Goal: Book appointment/travel/reservation

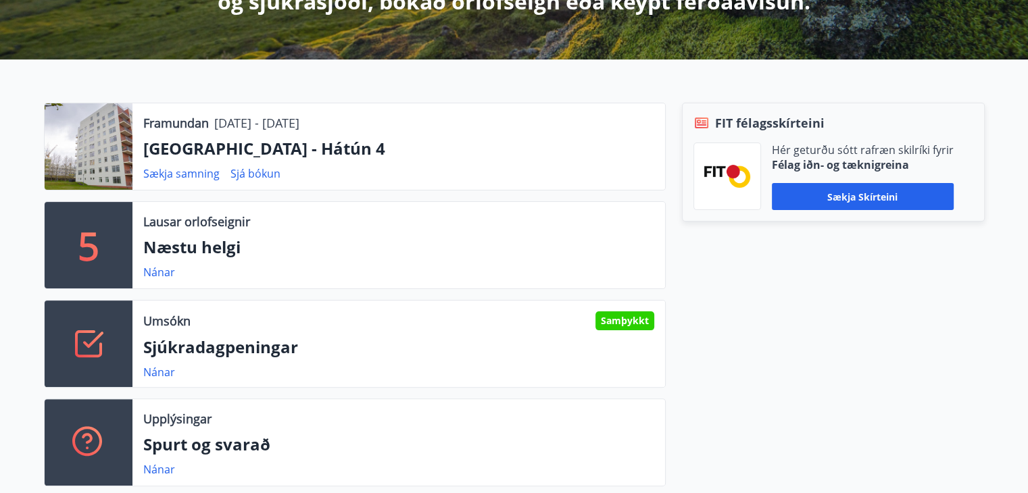
scroll to position [338, 0]
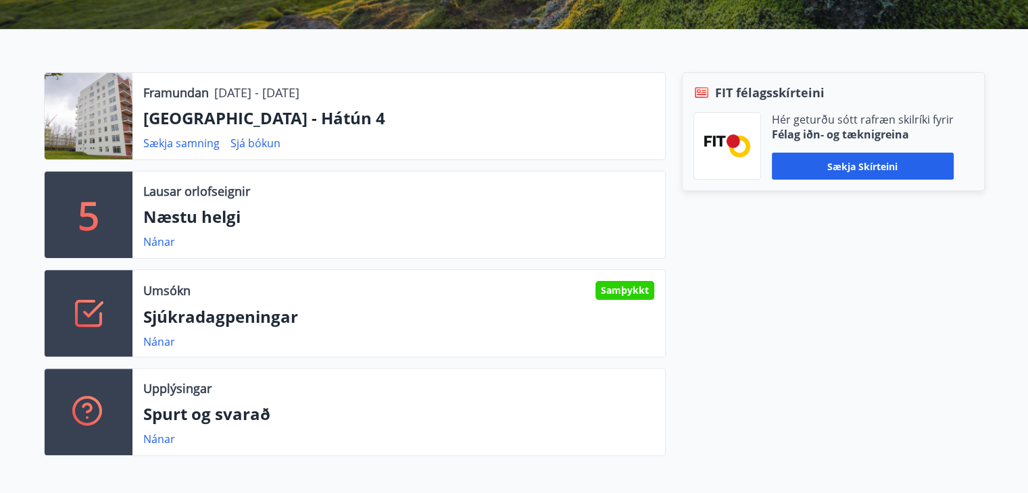
click at [110, 215] on div "5" at bounding box center [89, 215] width 88 height 86
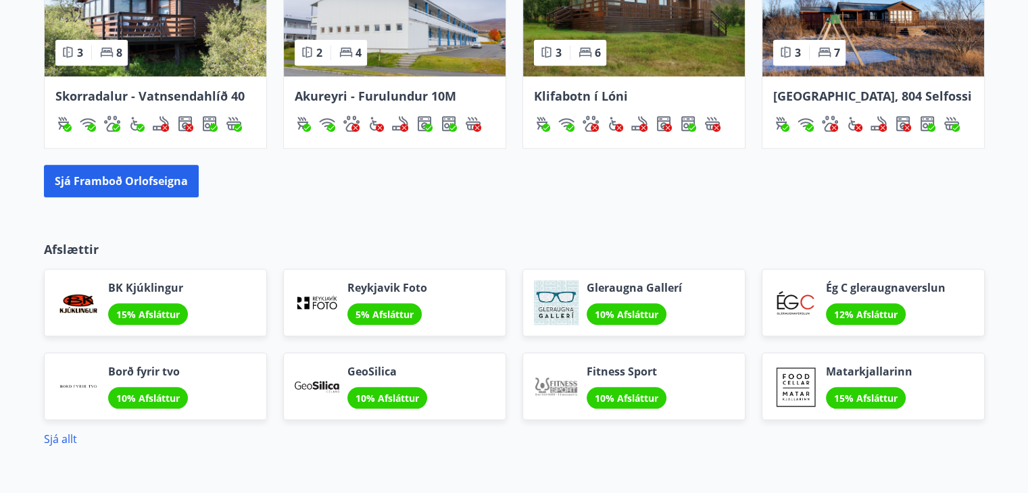
scroll to position [1337, 0]
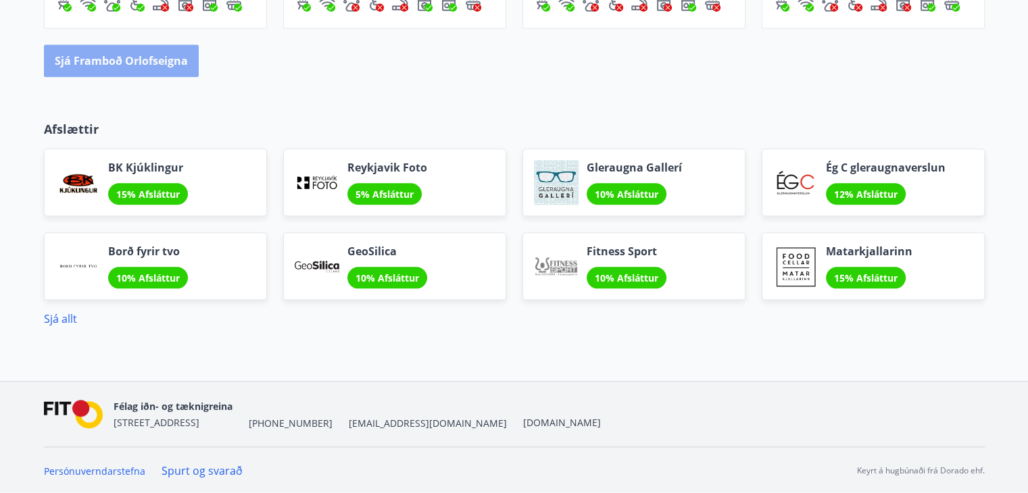
click at [137, 47] on button "Sjá framboð orlofseigna" at bounding box center [121, 61] width 155 height 32
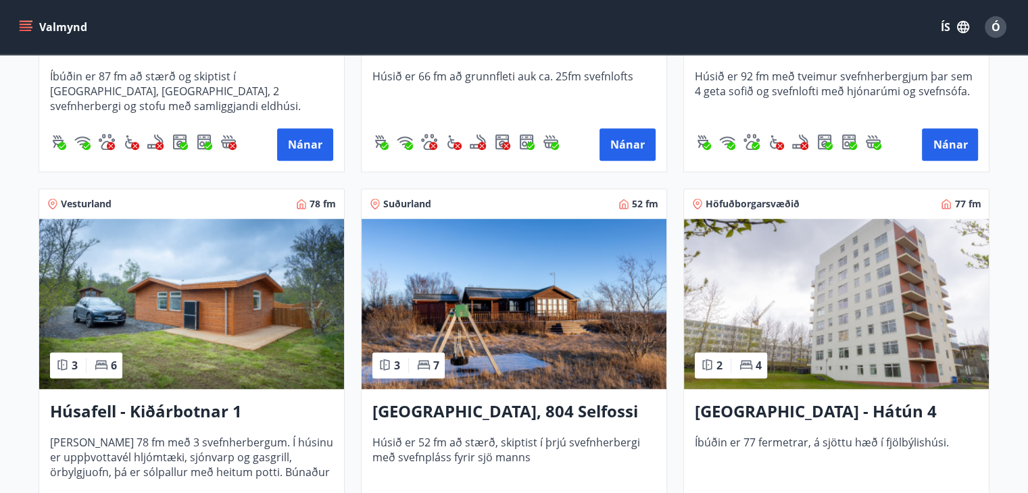
scroll to position [878, 0]
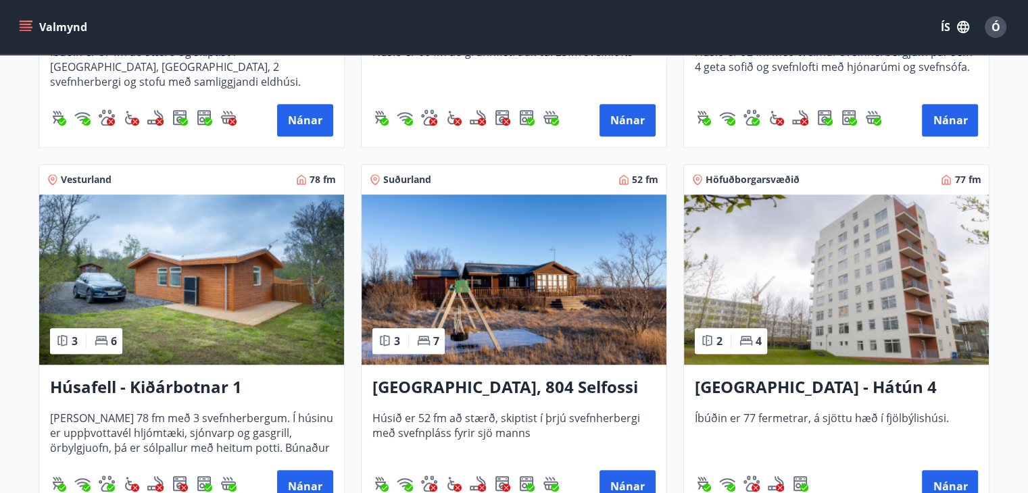
click at [880, 287] on img at bounding box center [836, 280] width 305 height 170
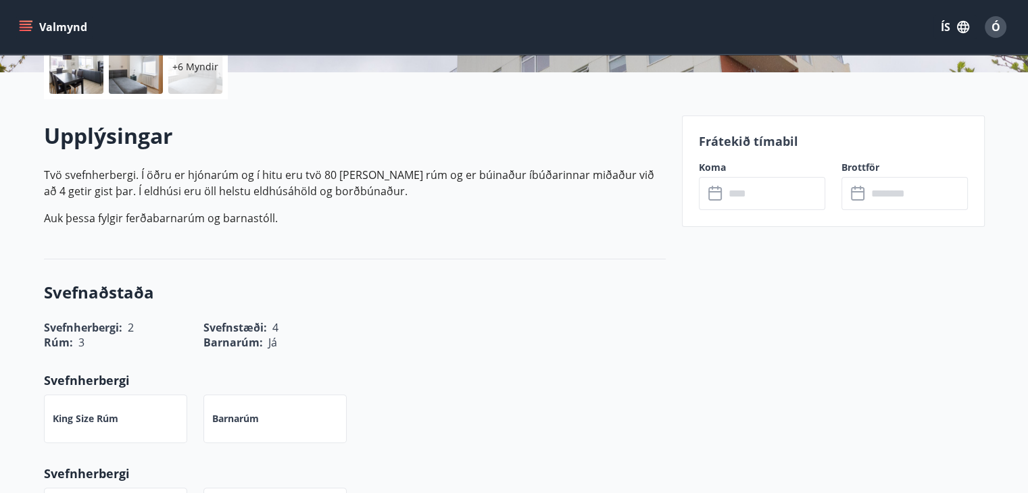
scroll to position [473, 0]
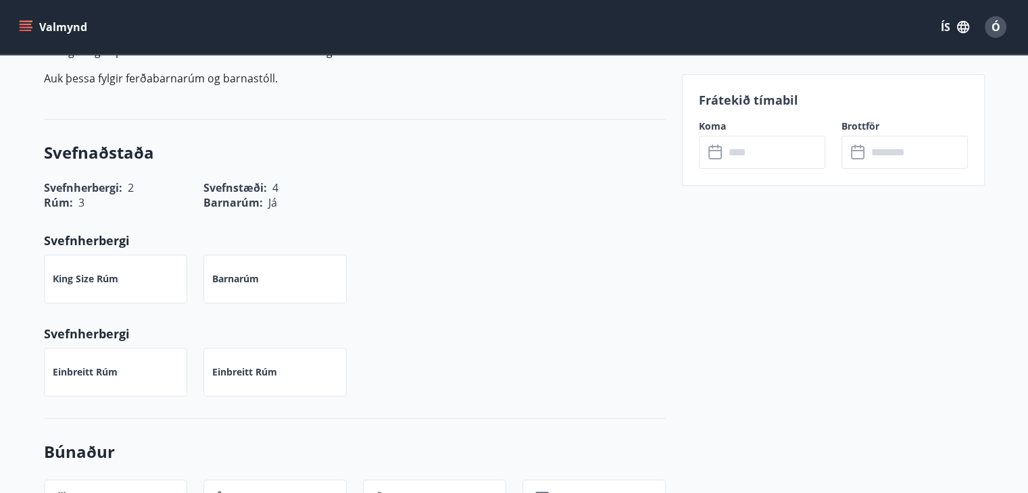
click at [718, 147] on icon at bounding box center [715, 153] width 14 height 14
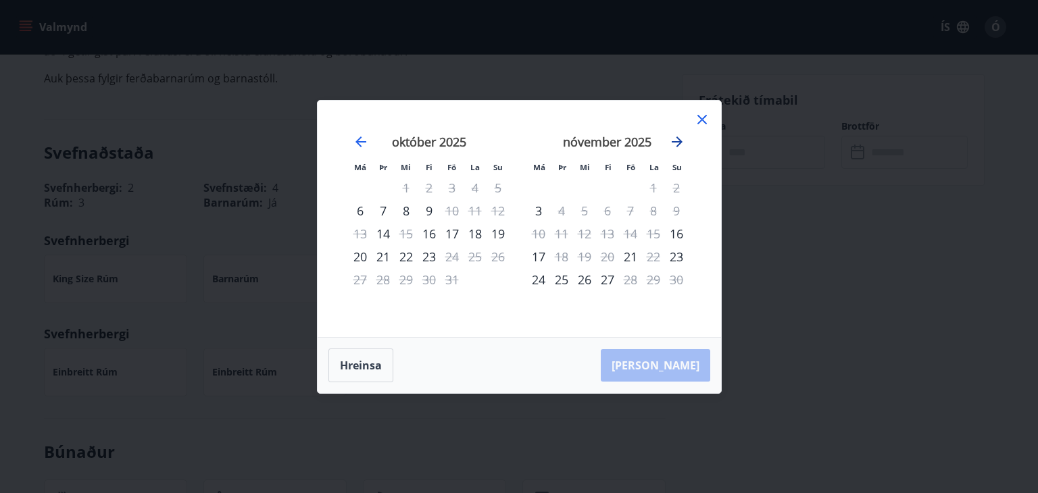
click at [679, 145] on icon "Move forward to switch to the next month." at bounding box center [677, 142] width 16 height 16
click at [355, 138] on icon "Move backward to switch to the previous month." at bounding box center [361, 142] width 16 height 16
click at [705, 114] on icon at bounding box center [702, 119] width 16 height 16
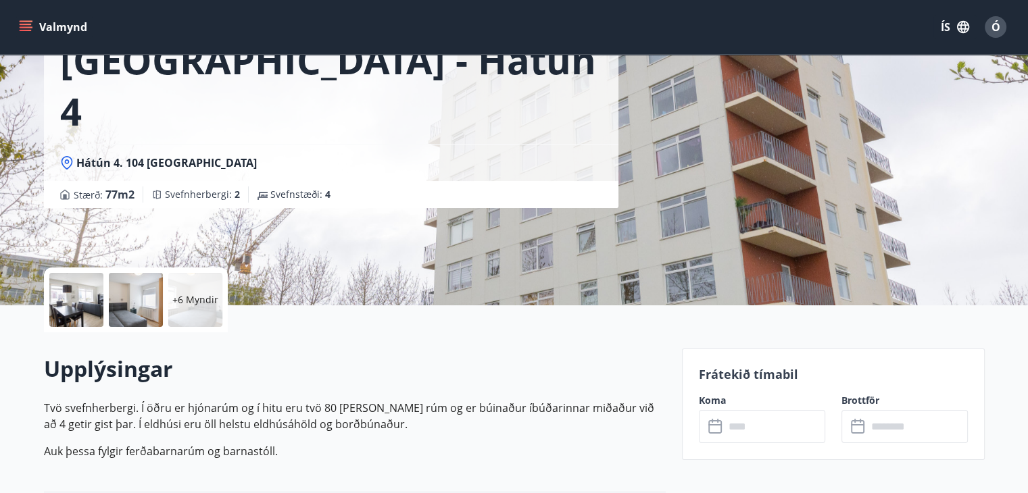
scroll to position [0, 0]
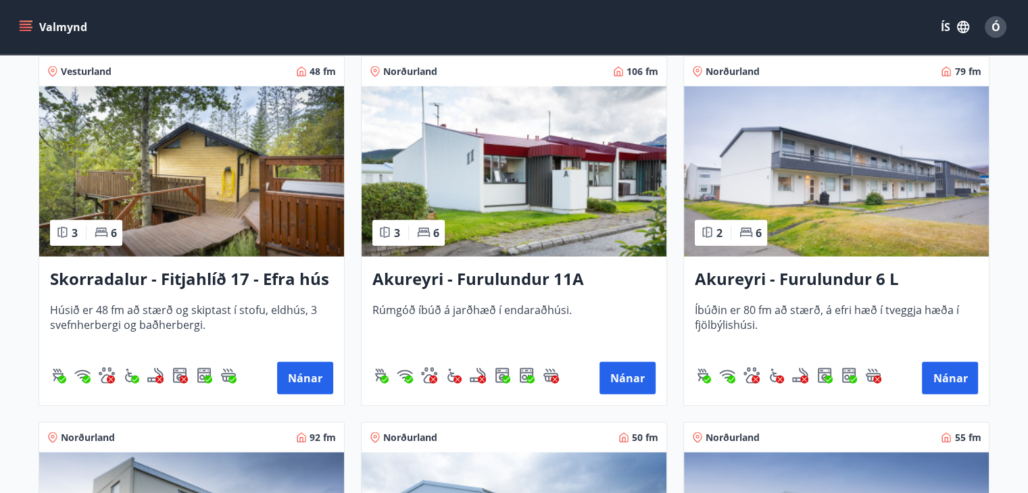
scroll to position [3852, 0]
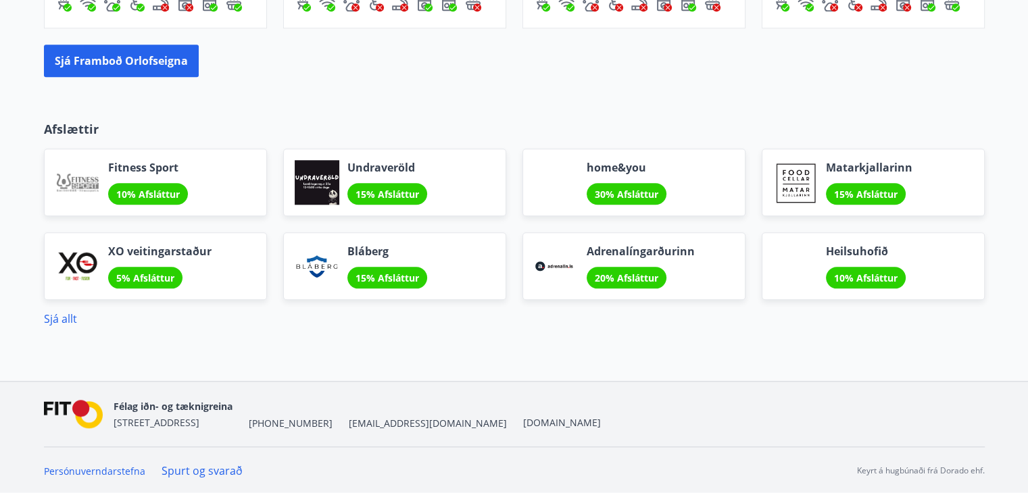
scroll to position [1337, 0]
click at [64, 318] on link "Sjá allt" at bounding box center [60, 319] width 33 height 15
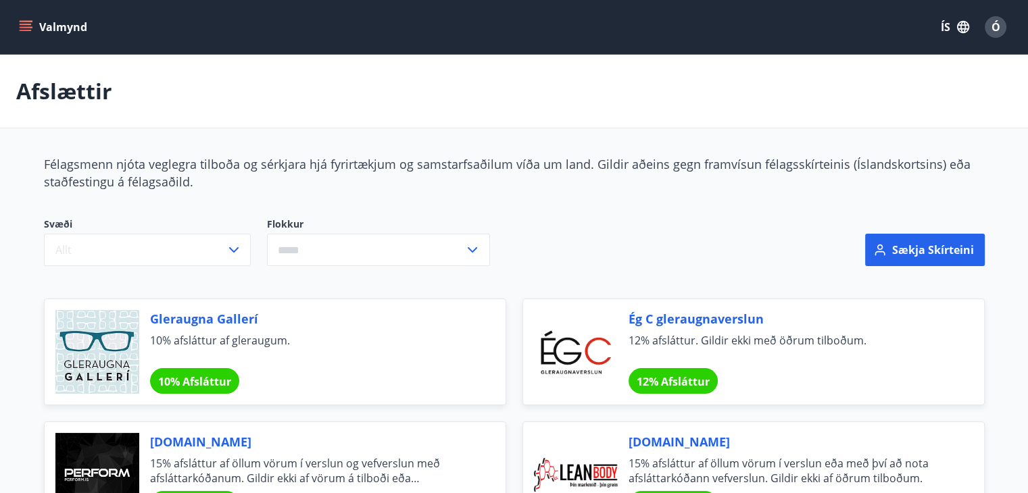
click at [26, 25] on icon "menu" at bounding box center [26, 27] width 14 height 14
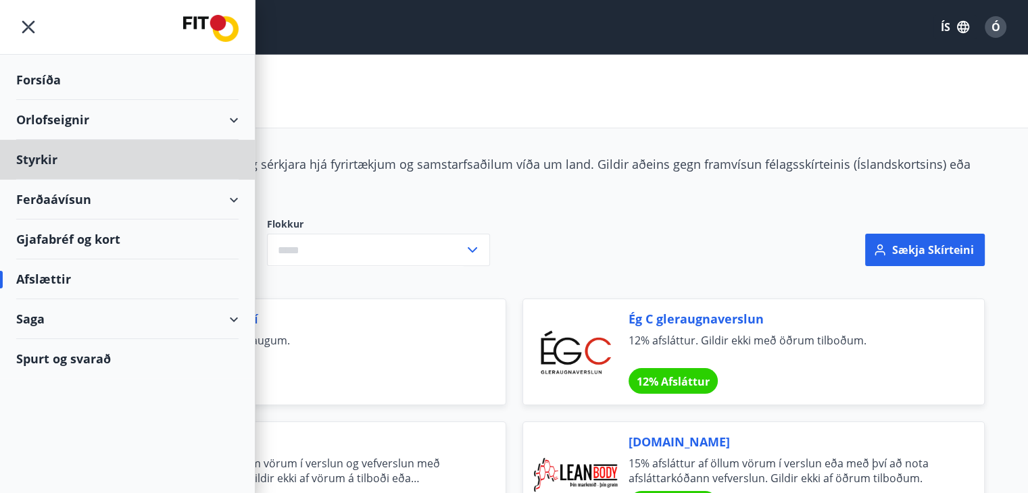
click at [32, 80] on div "Forsíða" at bounding box center [127, 80] width 222 height 40
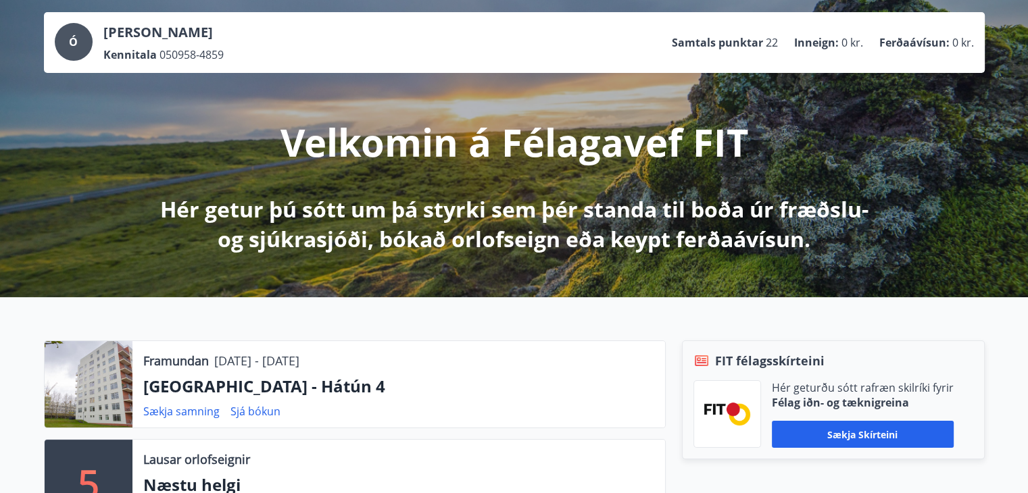
scroll to position [68, 0]
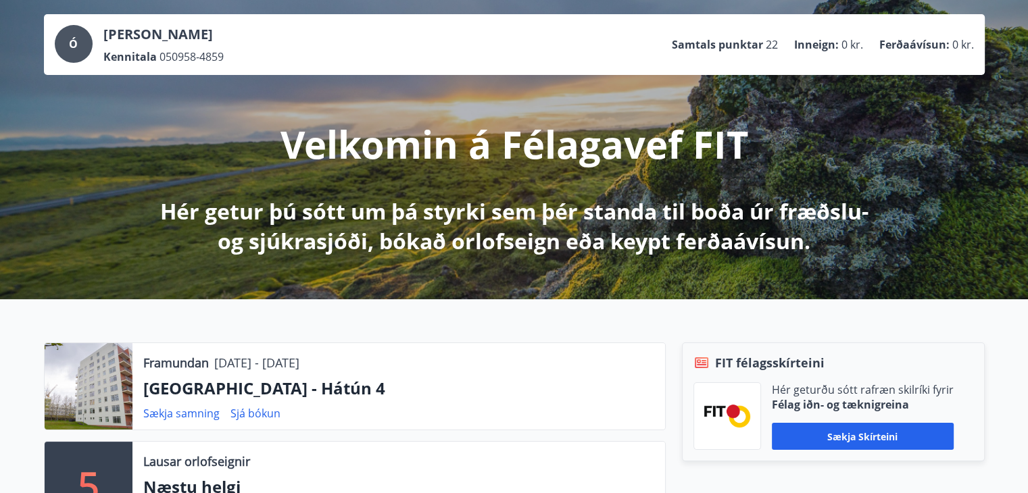
click at [68, 41] on div "Ó" at bounding box center [74, 44] width 38 height 38
click at [803, 43] on p "Inneign :" at bounding box center [816, 44] width 45 height 15
click at [735, 43] on p "Samtals punktar" at bounding box center [717, 44] width 91 height 15
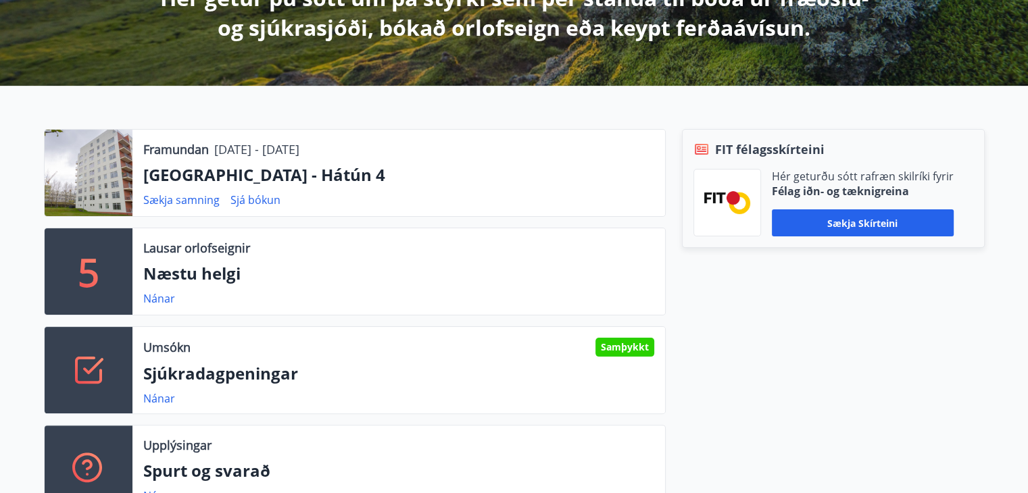
scroll to position [338, 0]
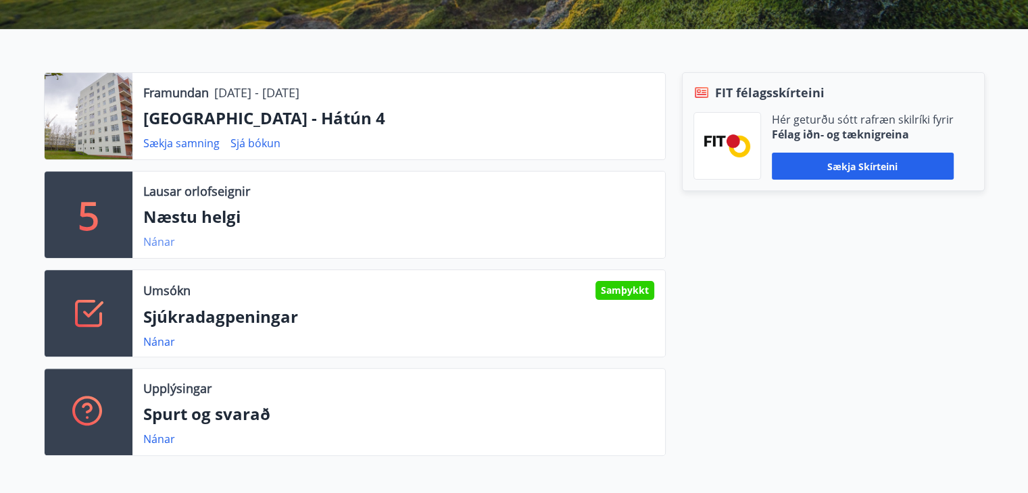
click at [164, 241] on link "Nánar" at bounding box center [159, 241] width 32 height 15
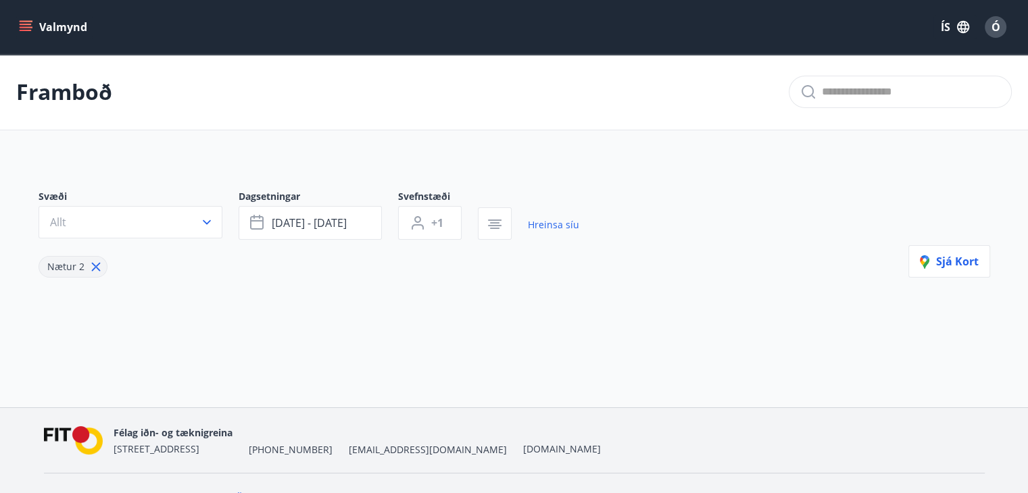
type input "*"
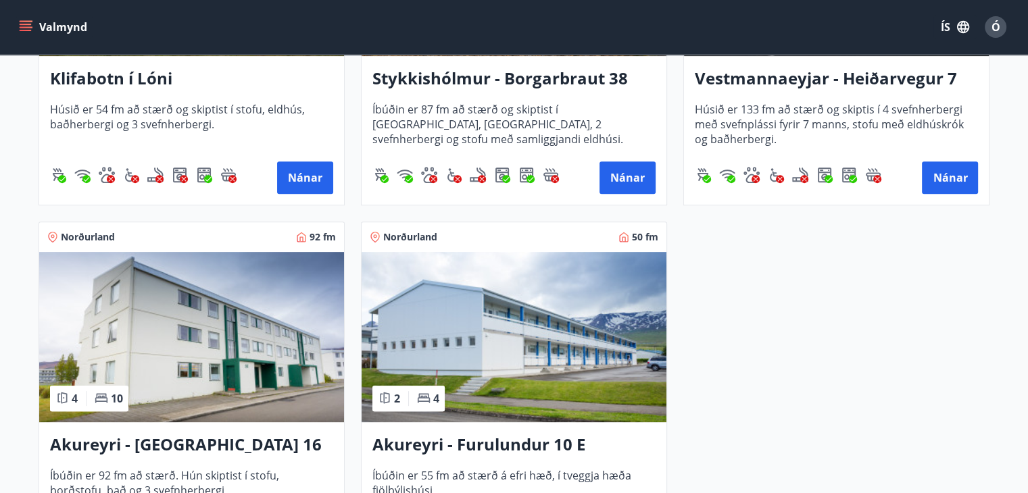
scroll to position [568, 0]
